Goal: Task Accomplishment & Management: Manage account settings

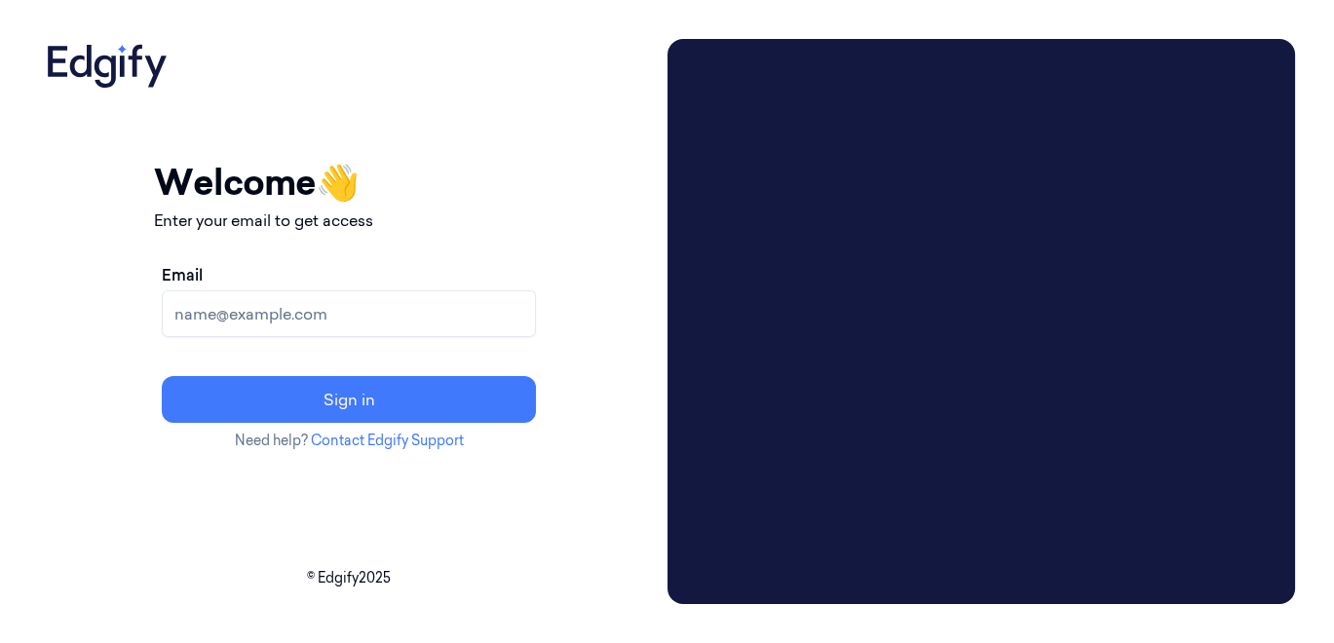
click at [459, 309] on input "Email" at bounding box center [349, 313] width 374 height 47
type input "korisetty.prem@indivillage.co"
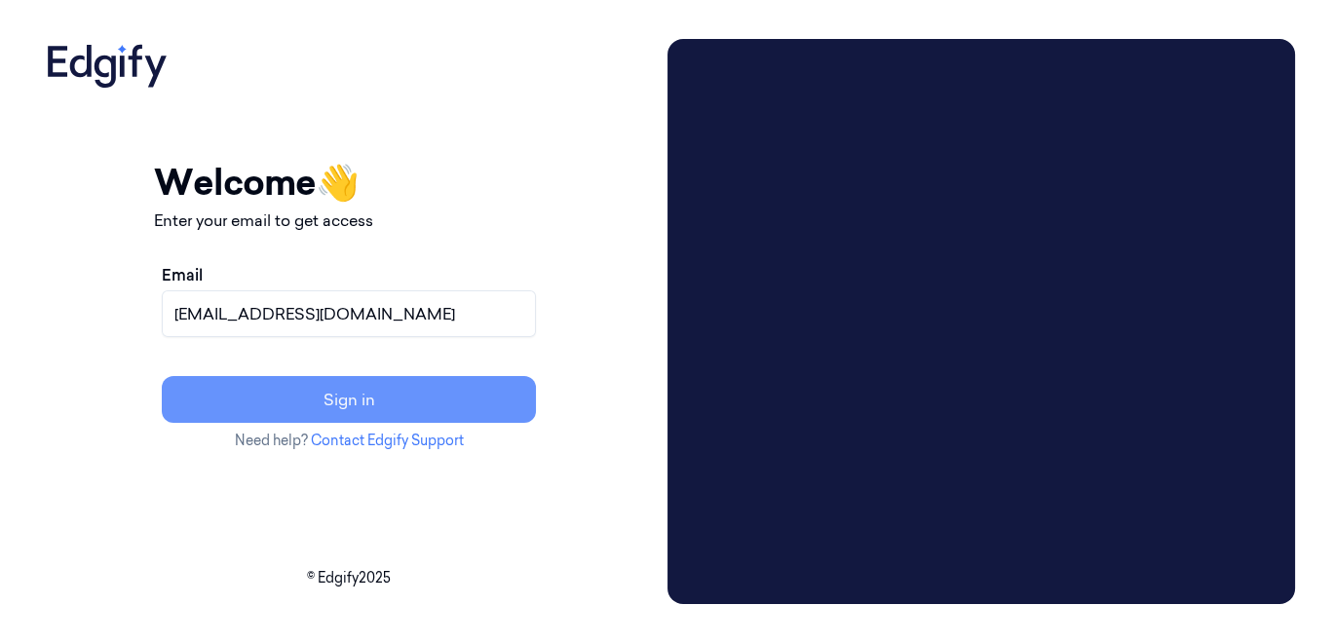
click at [446, 407] on button "Sign in" at bounding box center [349, 399] width 374 height 47
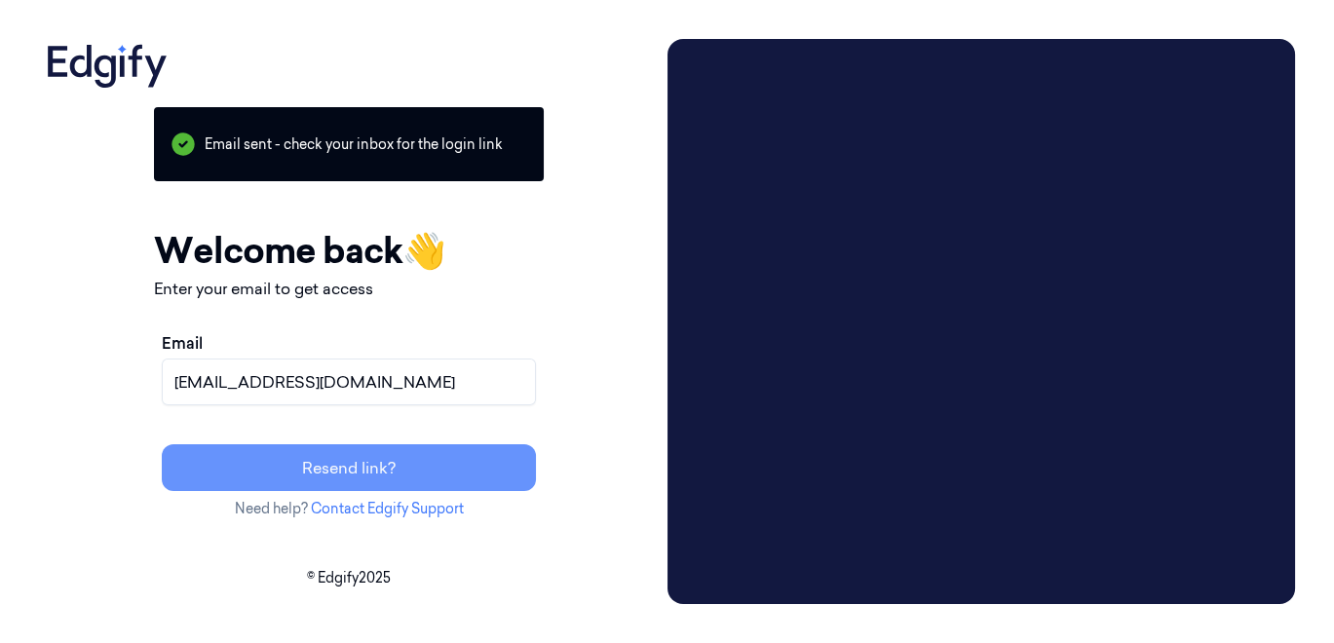
click at [477, 468] on button "Resend link?" at bounding box center [349, 467] width 374 height 47
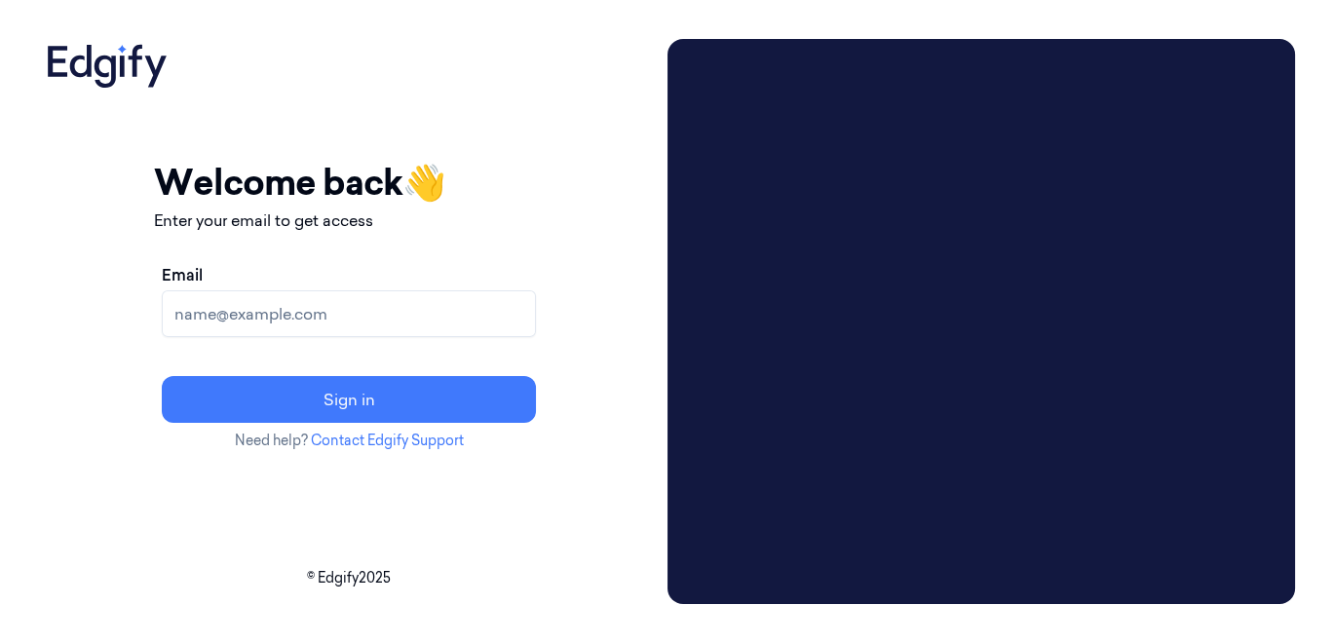
click at [445, 315] on input "Email" at bounding box center [349, 313] width 374 height 47
type input "[EMAIL_ADDRESS][DOMAIN_NAME]"
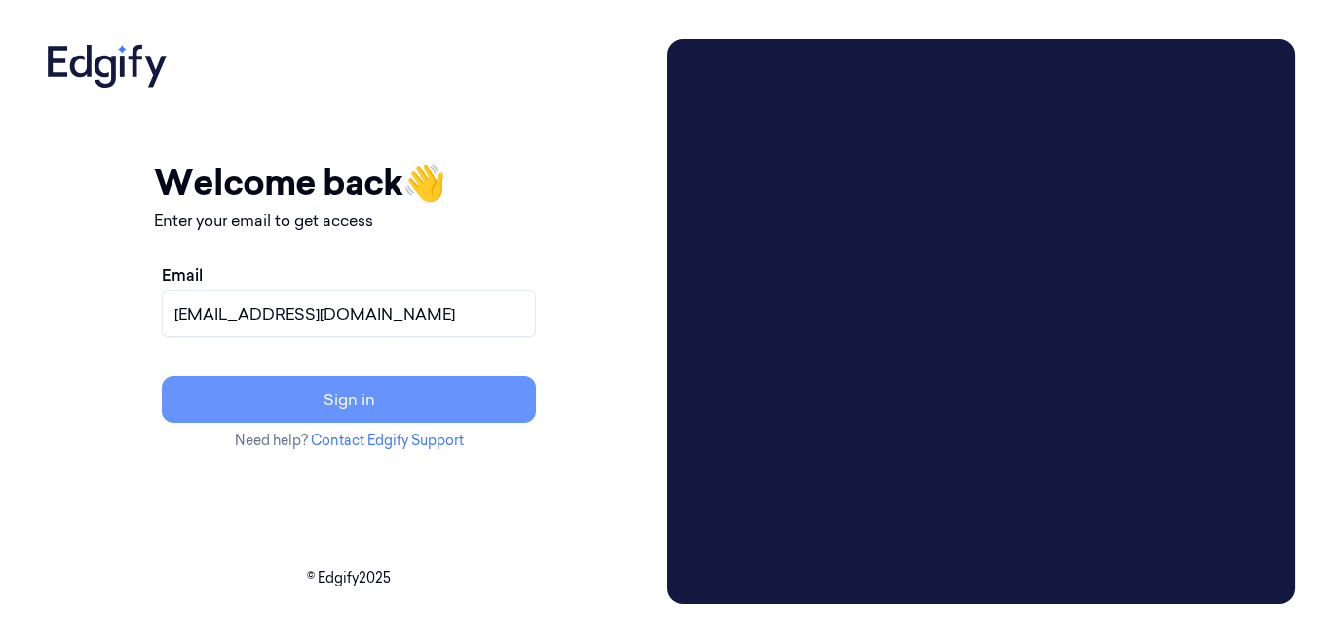
click at [417, 400] on button "Sign in" at bounding box center [349, 399] width 374 height 47
